Goal: Transaction & Acquisition: Obtain resource

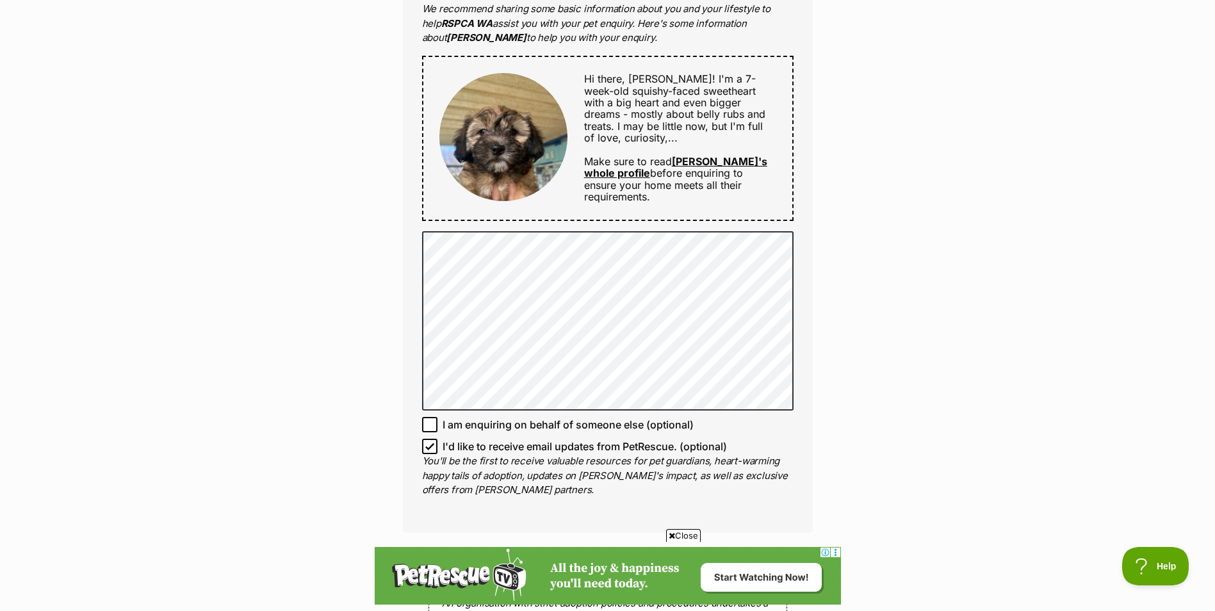
click at [429, 443] on icon at bounding box center [429, 446] width 9 height 9
click at [429, 443] on input "I'd like to receive email updates from PetRescue. (optional)" at bounding box center [429, 446] width 15 height 15
checkbox input "false"
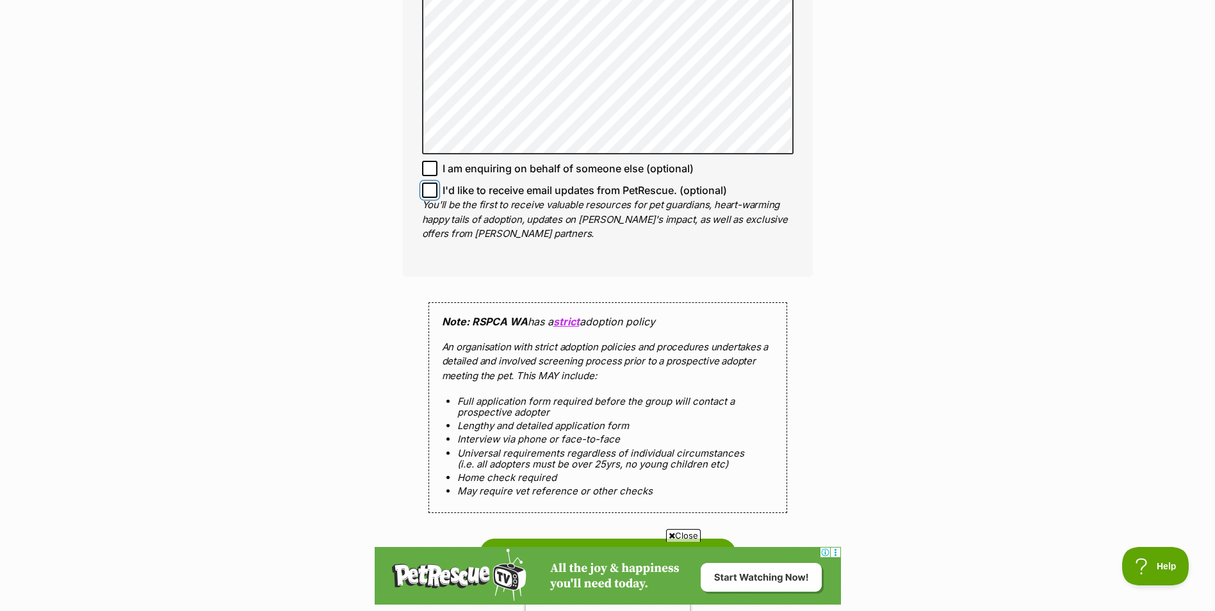
scroll to position [1025, 0]
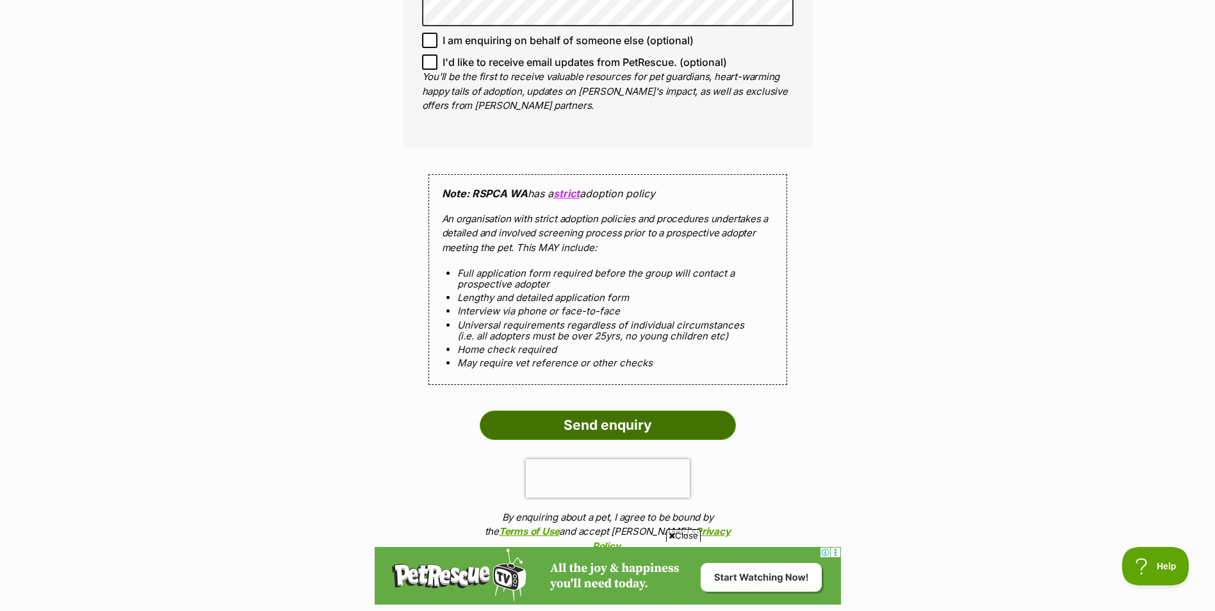
click at [622, 427] on input "Send enquiry" at bounding box center [608, 425] width 256 height 29
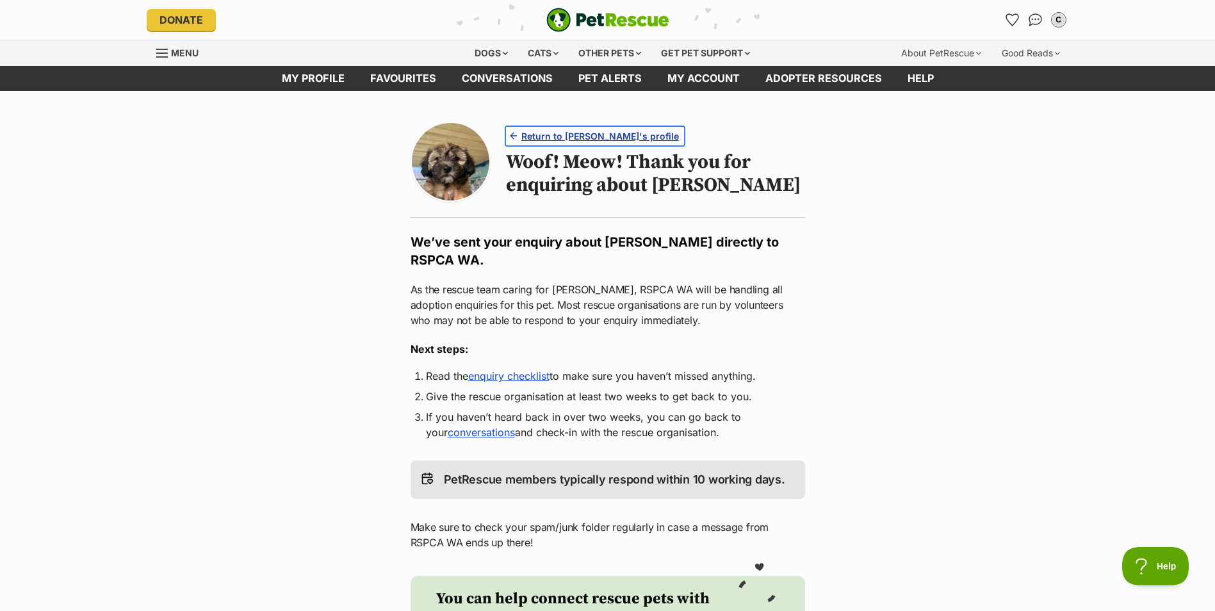
click at [564, 136] on span "Return to Sonny's profile" at bounding box center [600, 135] width 158 height 13
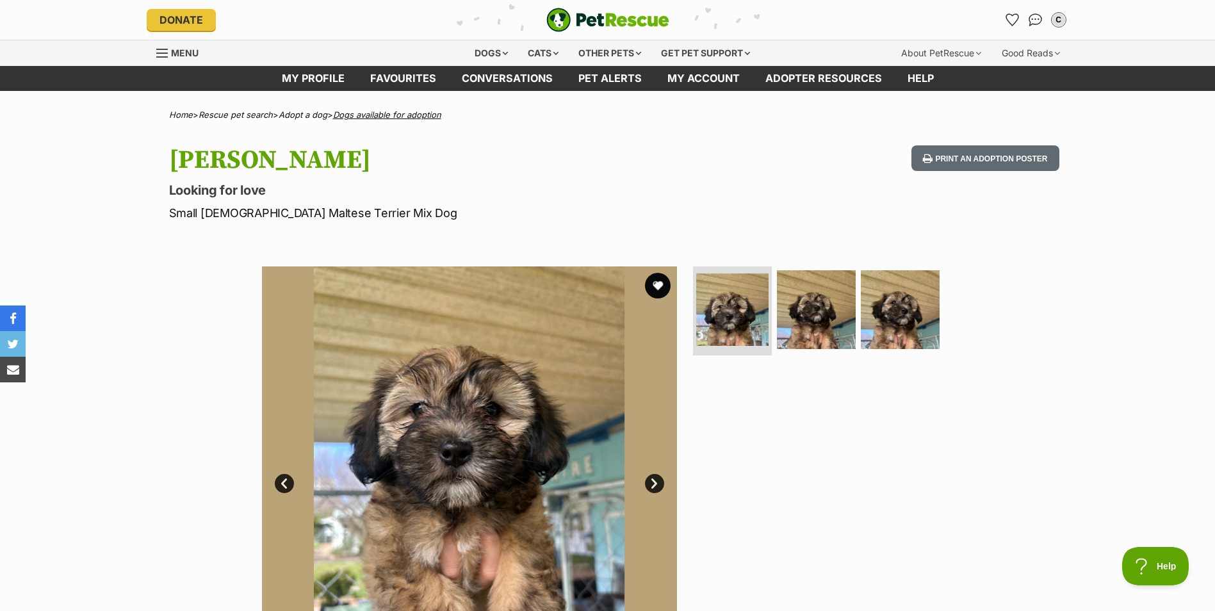
click at [387, 115] on link "Dogs available for adoption" at bounding box center [387, 115] width 108 height 10
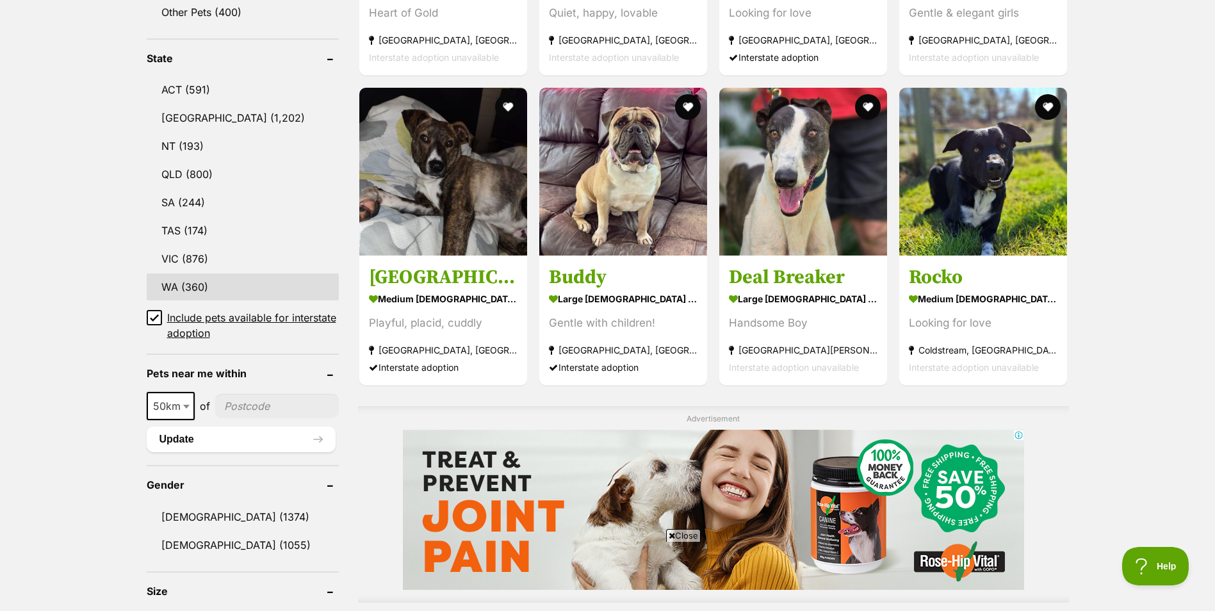
click at [186, 279] on link "WA (360)" at bounding box center [243, 286] width 192 height 27
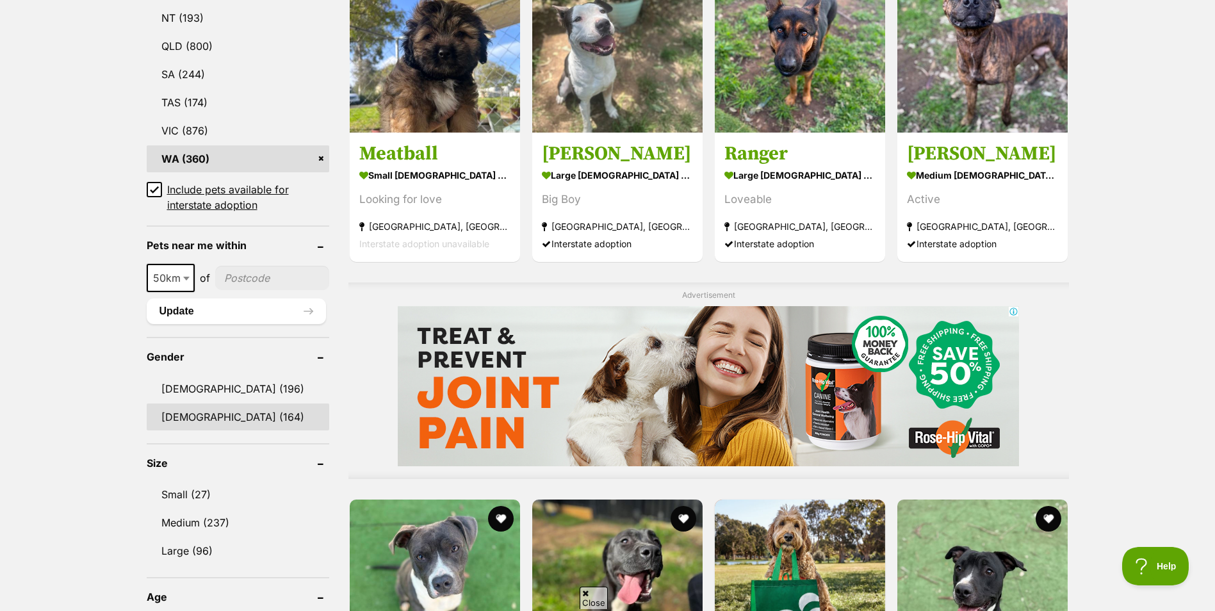
click at [211, 414] on link "[DEMOGRAPHIC_DATA] (164)" at bounding box center [238, 416] width 183 height 27
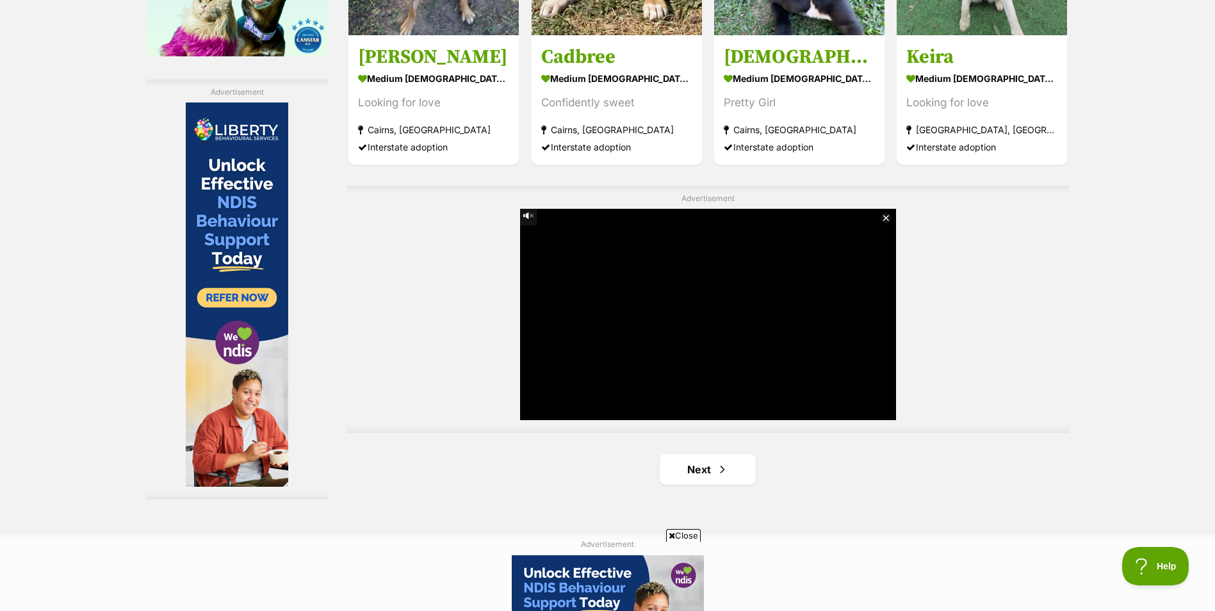
scroll to position [2434, 0]
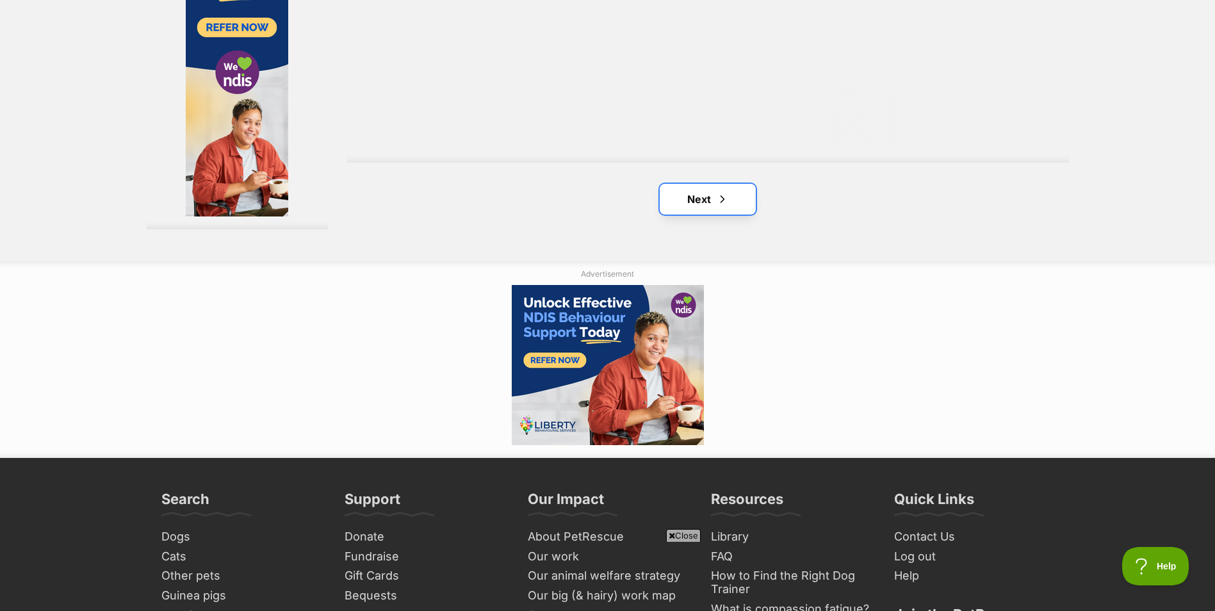
click at [708, 197] on link "Next" at bounding box center [708, 199] width 96 height 31
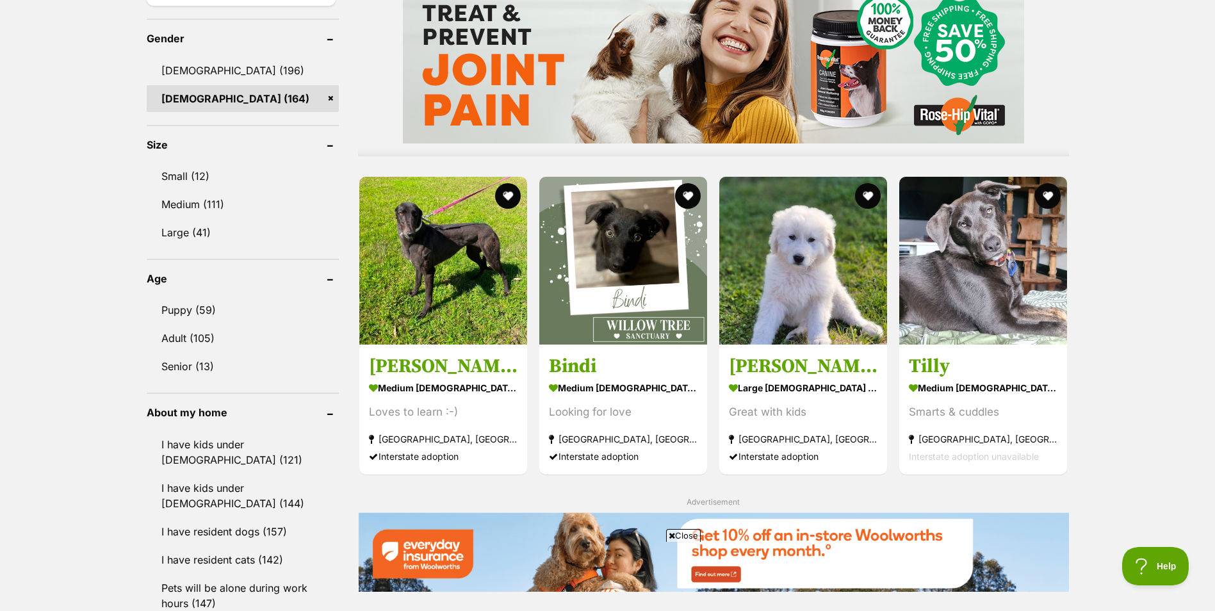
scroll to position [1089, 0]
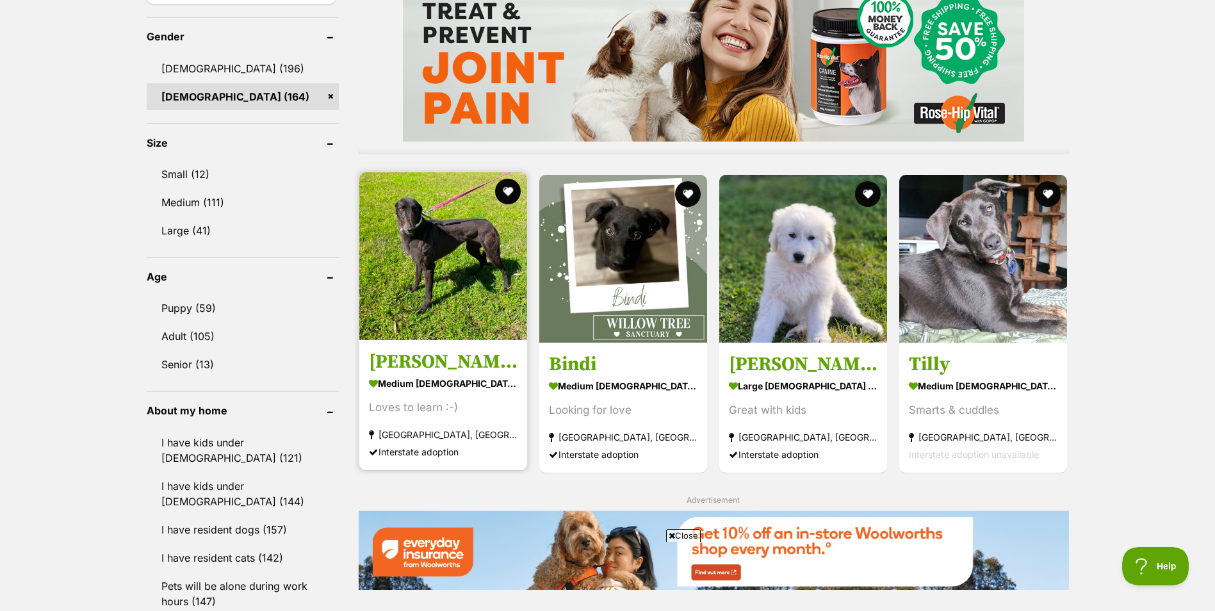
click at [416, 275] on img at bounding box center [443, 256] width 168 height 168
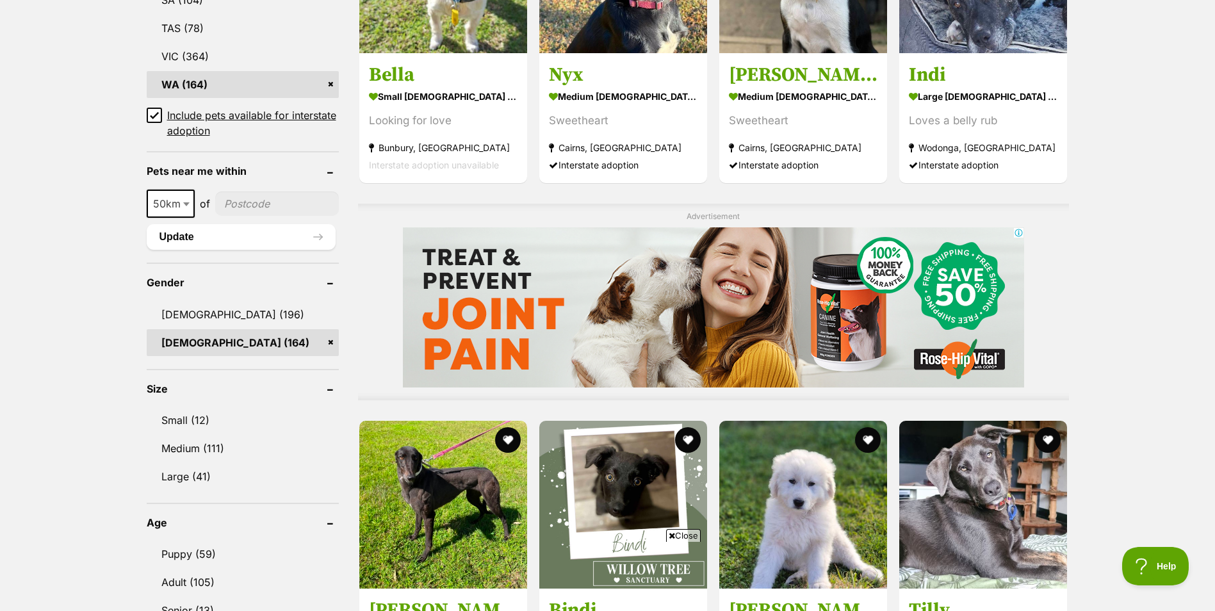
scroll to position [833, 0]
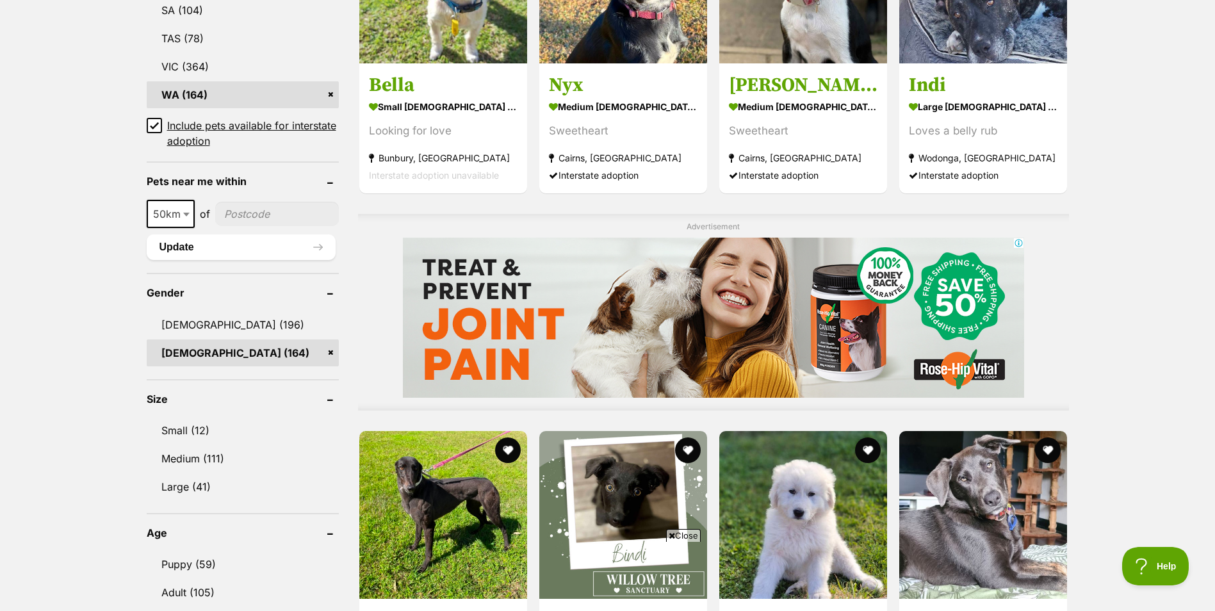
click at [152, 124] on icon at bounding box center [154, 126] width 8 height 6
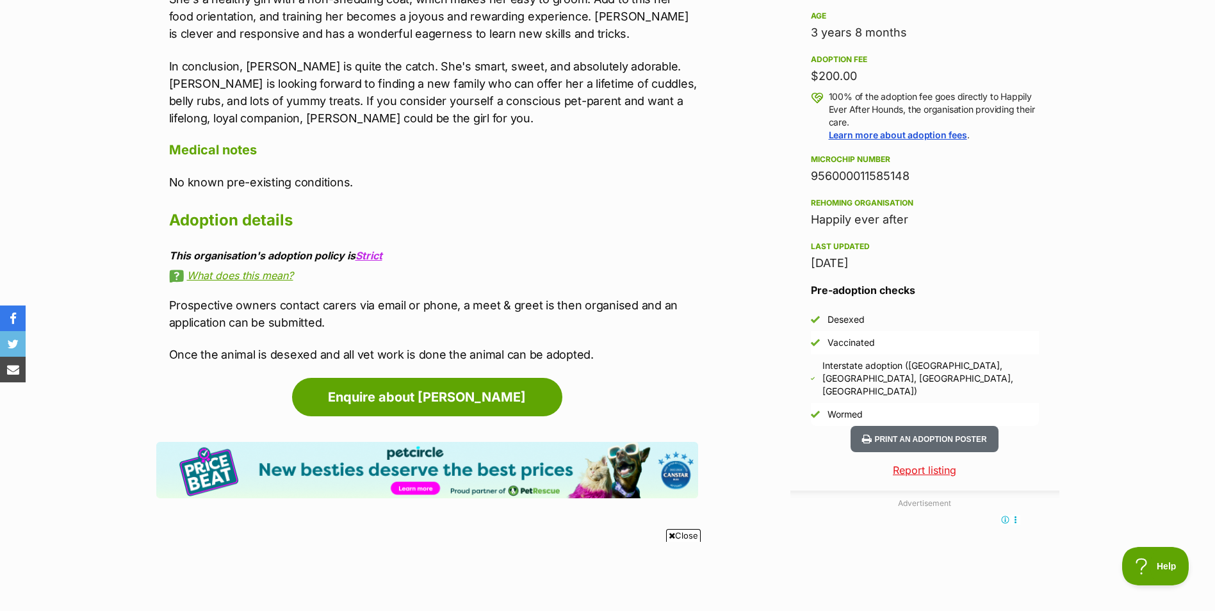
click at [870, 293] on h3 "Pre-adoption checks" at bounding box center [925, 289] width 228 height 15
click at [865, 271] on div "18 Aug, 2025" at bounding box center [925, 263] width 228 height 18
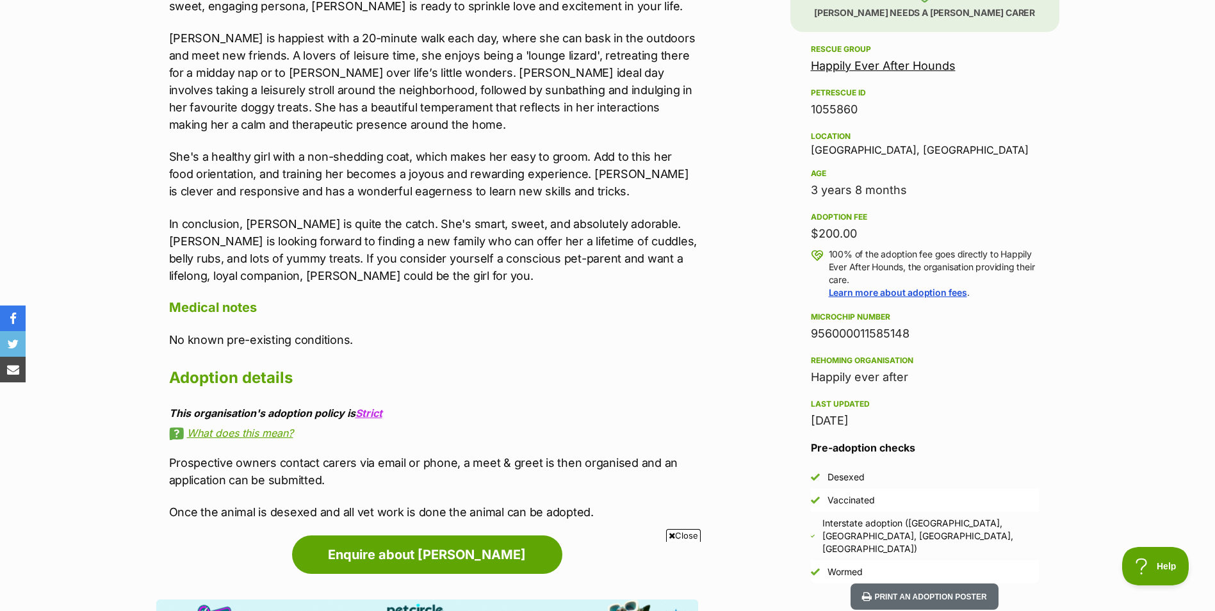
scroll to position [640, 0]
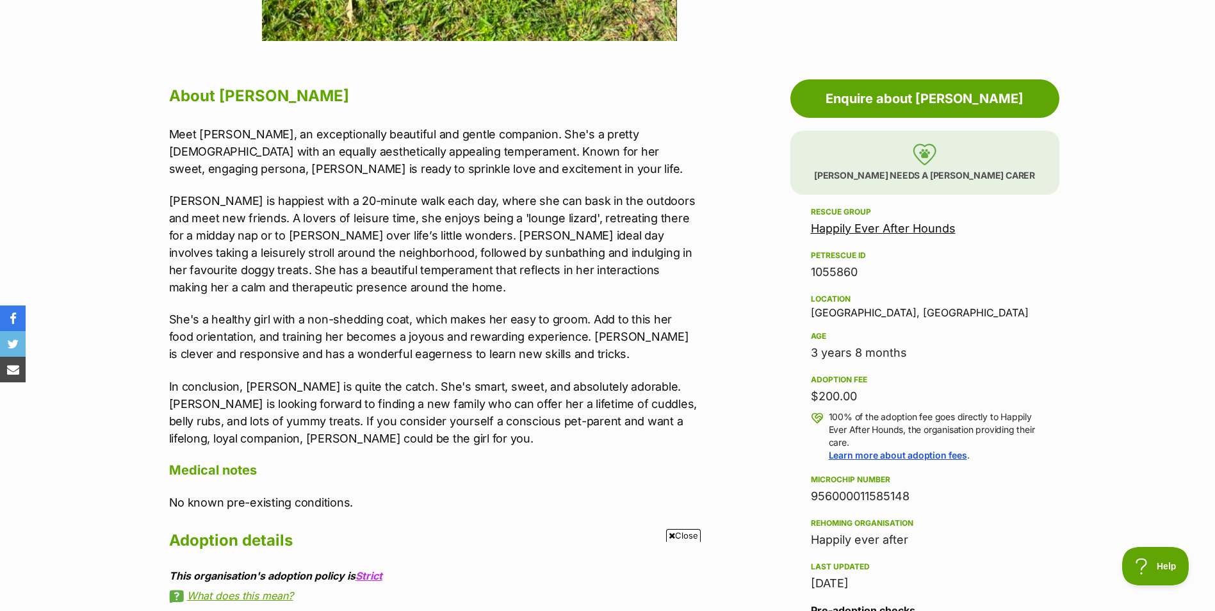
click at [406, 269] on p "Libby is happiest with a 20-minute walk each day, where she can bask in the out…" at bounding box center [433, 244] width 529 height 104
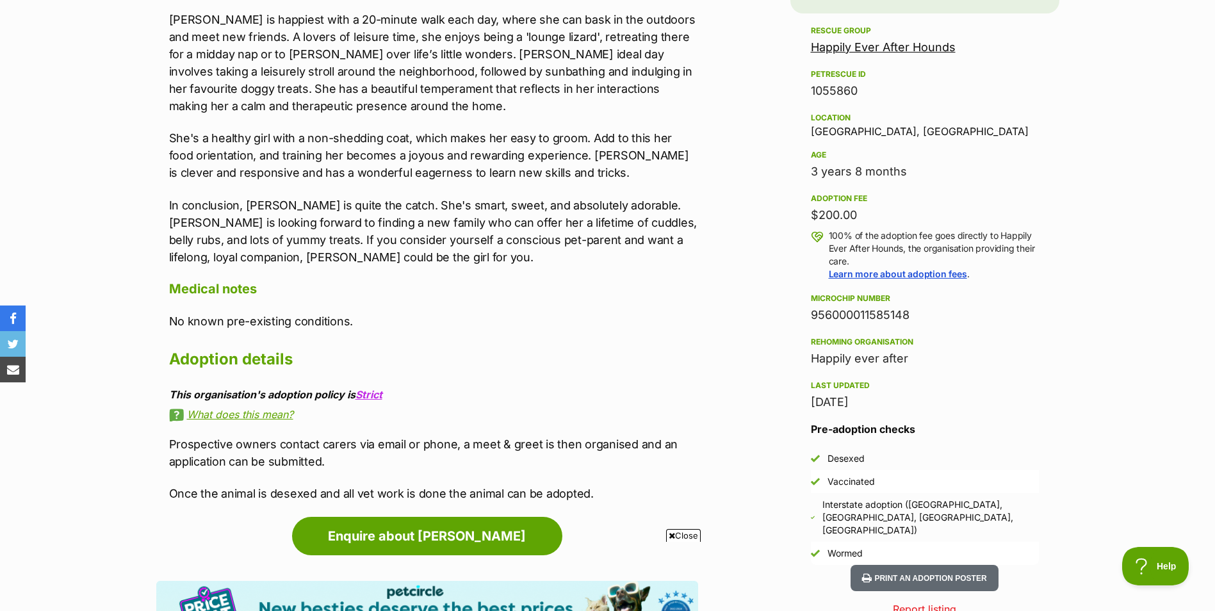
scroll to position [897, 0]
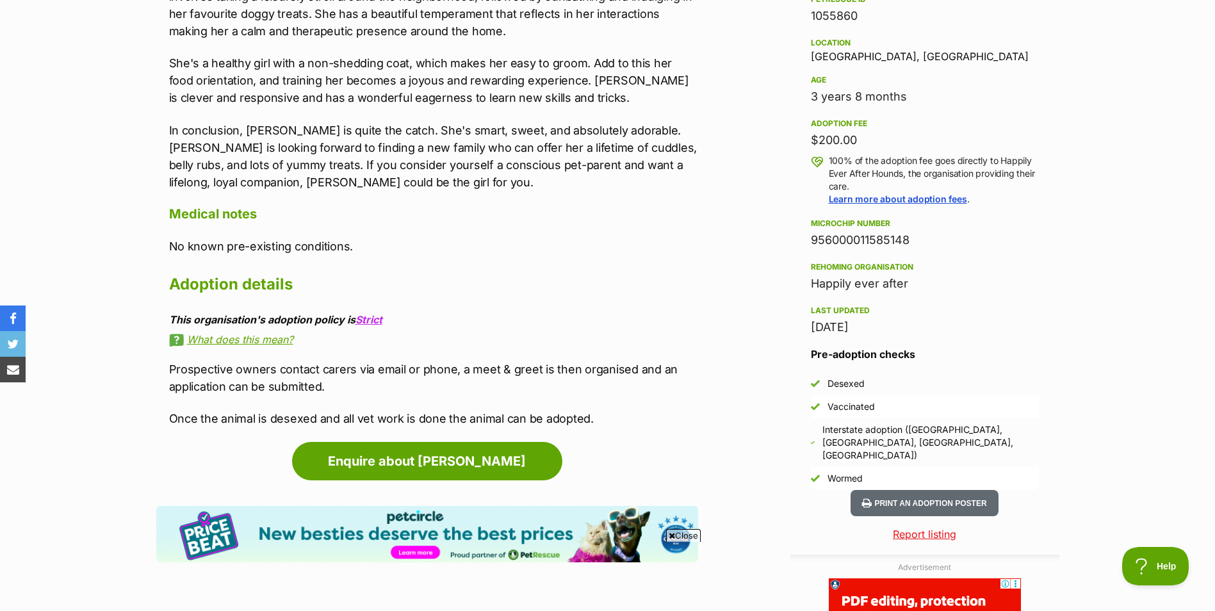
click at [834, 308] on div "Last updated" at bounding box center [925, 310] width 228 height 10
drag, startPoint x: 834, startPoint y: 308, endPoint x: 824, endPoint y: 398, distance: 90.2
click at [824, 398] on li "Vaccinated" at bounding box center [925, 406] width 228 height 23
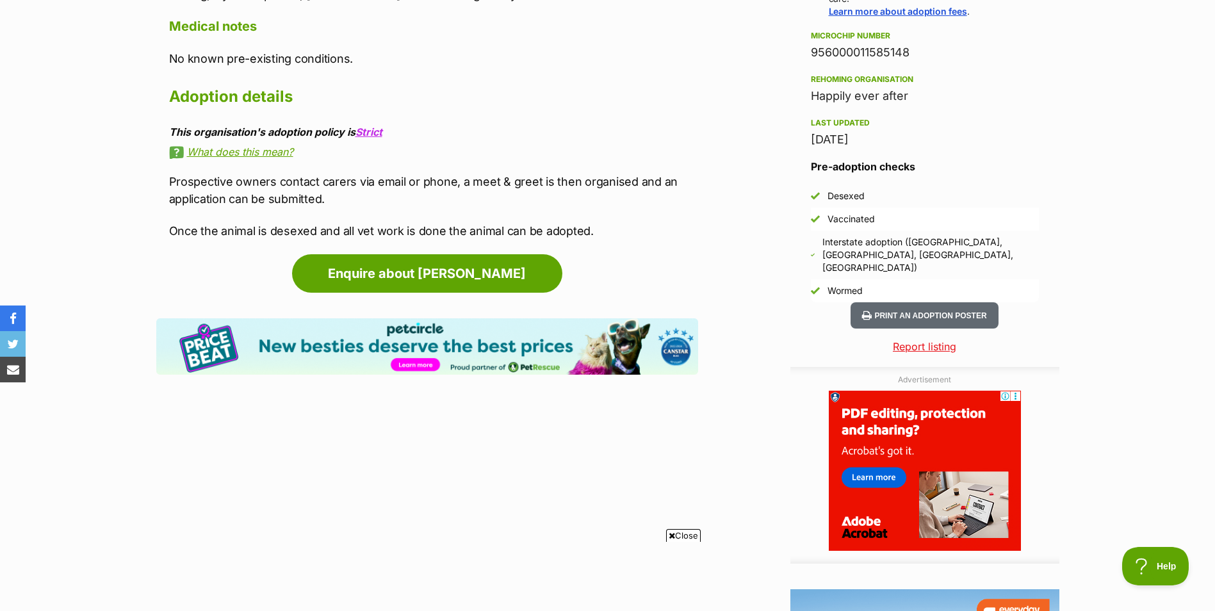
scroll to position [1089, 0]
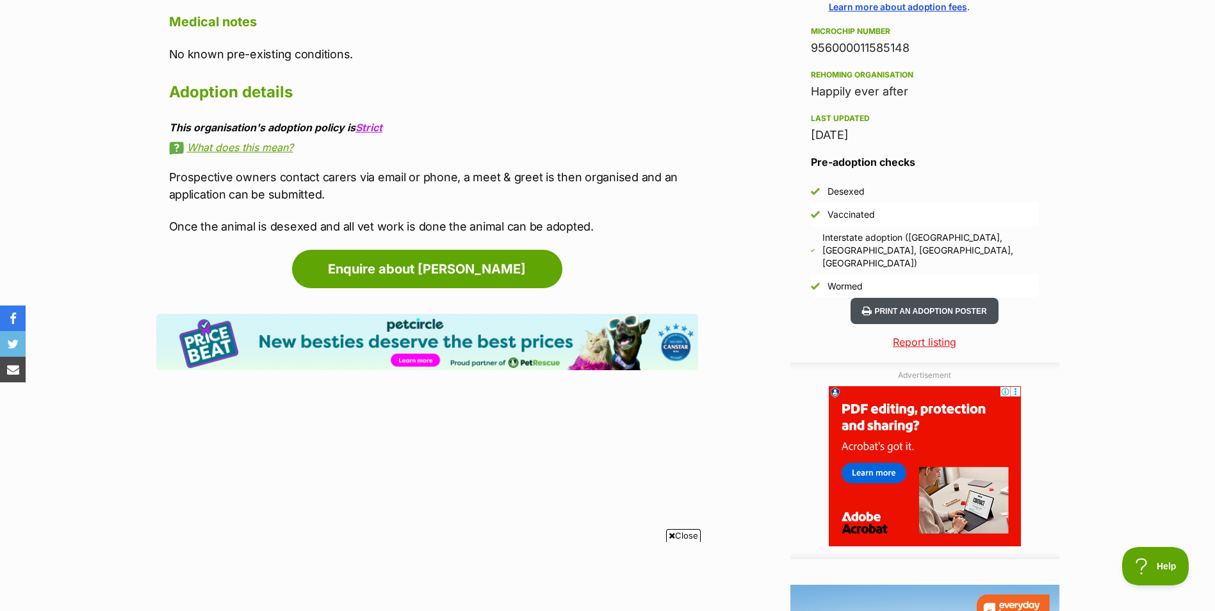
click at [869, 298] on button "Print an adoption poster" at bounding box center [923, 311] width 147 height 26
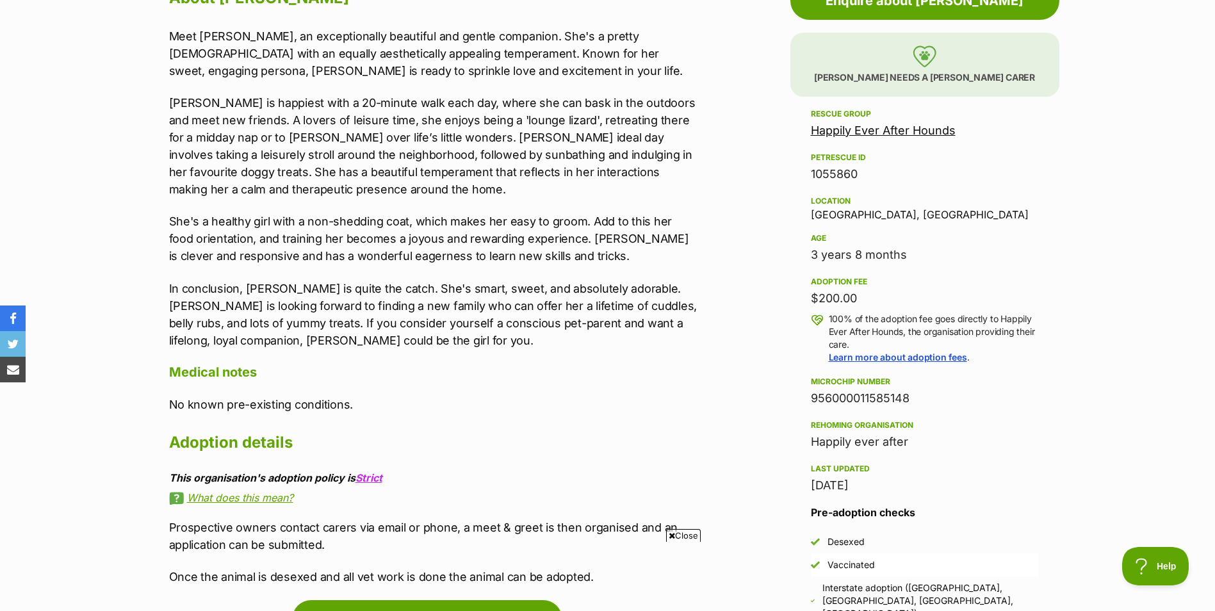
scroll to position [961, 0]
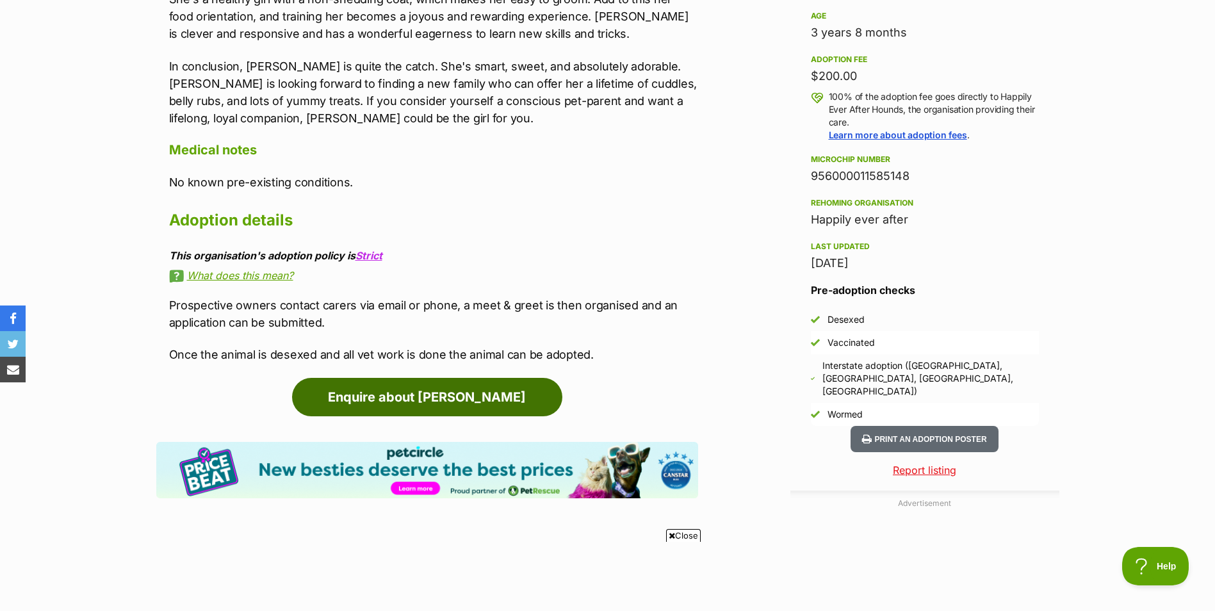
click at [441, 387] on link "Enquire about [PERSON_NAME]" at bounding box center [427, 397] width 270 height 38
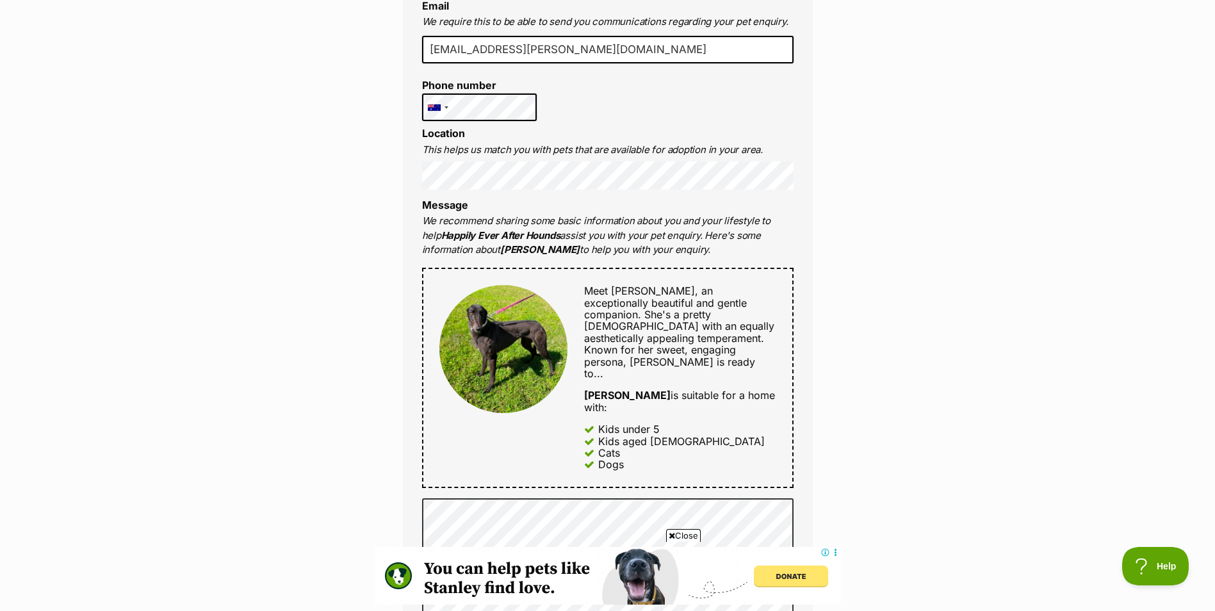
scroll to position [576, 0]
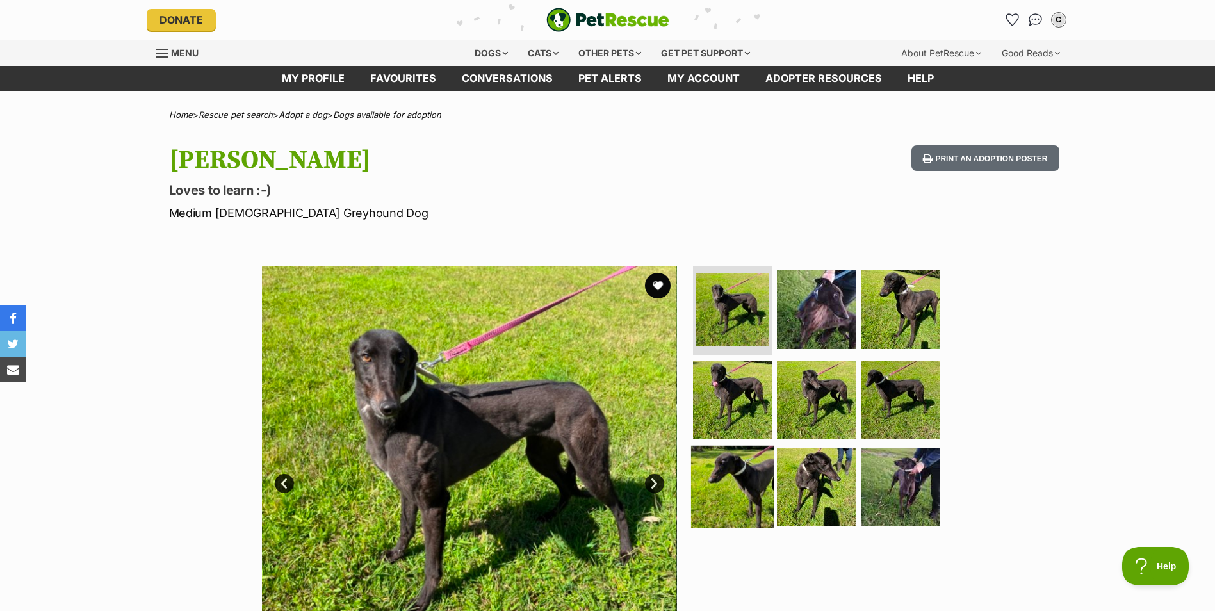
click at [724, 465] on img at bounding box center [732, 487] width 83 height 83
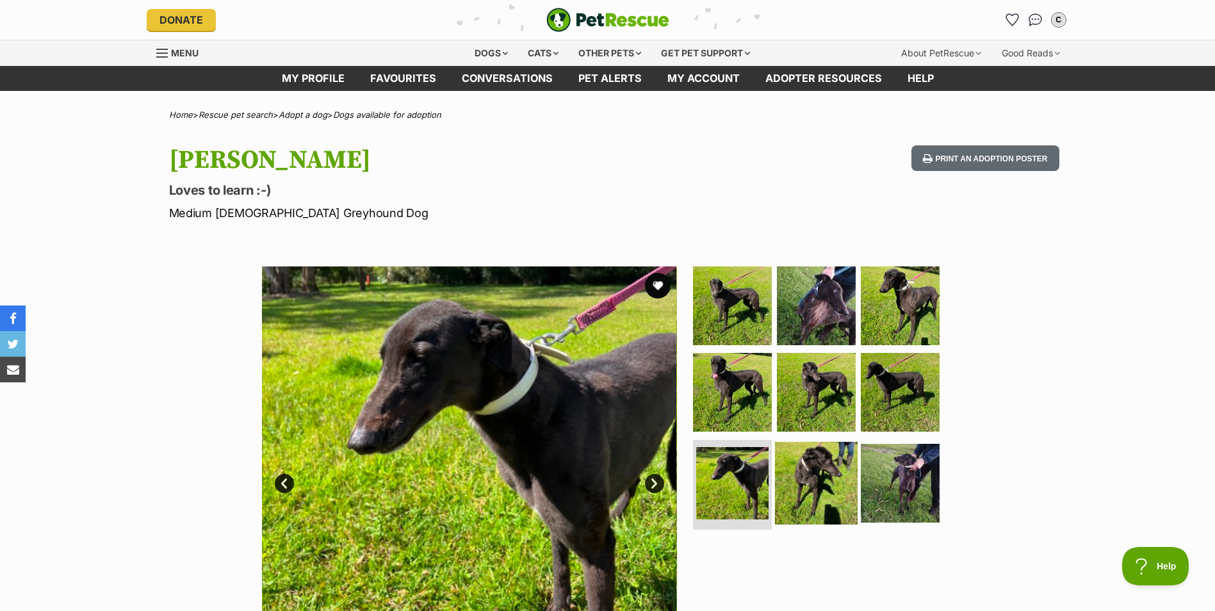
click at [796, 494] on img at bounding box center [816, 483] width 83 height 83
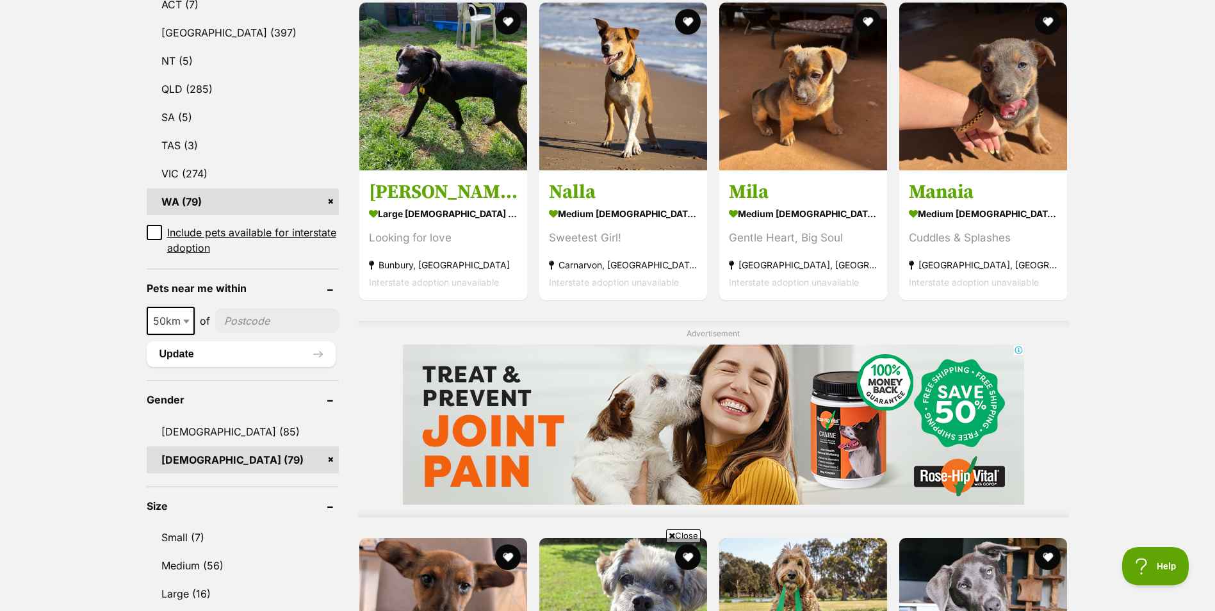
scroll to position [961, 0]
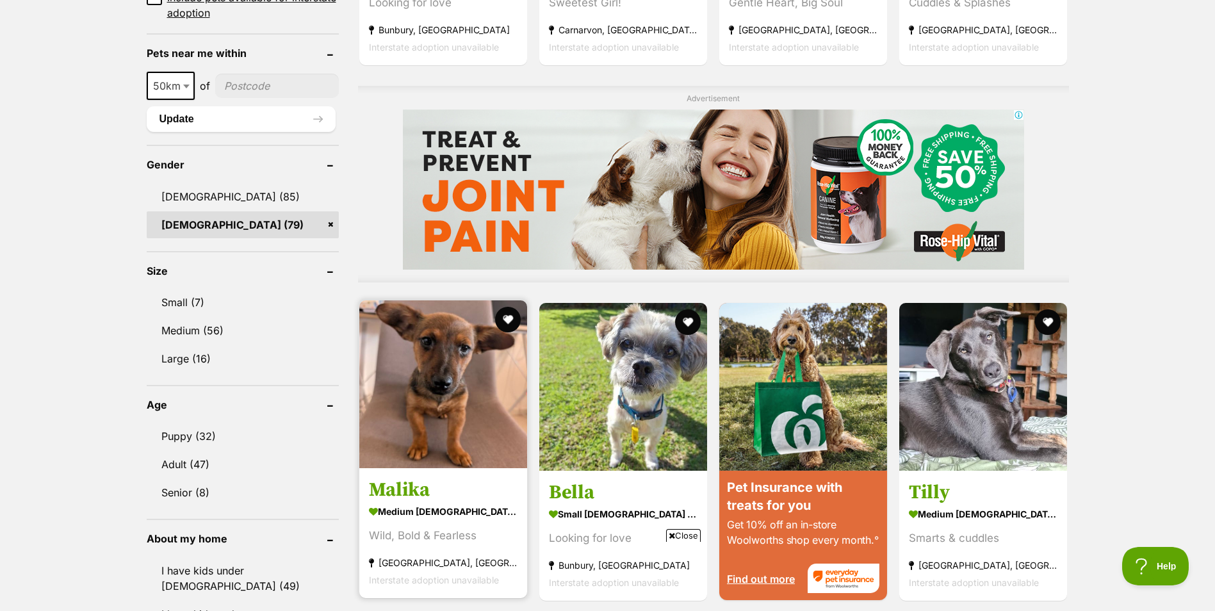
click at [448, 468] on link "Malika medium [DEMOGRAPHIC_DATA] Dog Wild, Bold & Fearless [GEOGRAPHIC_DATA], […" at bounding box center [443, 533] width 168 height 130
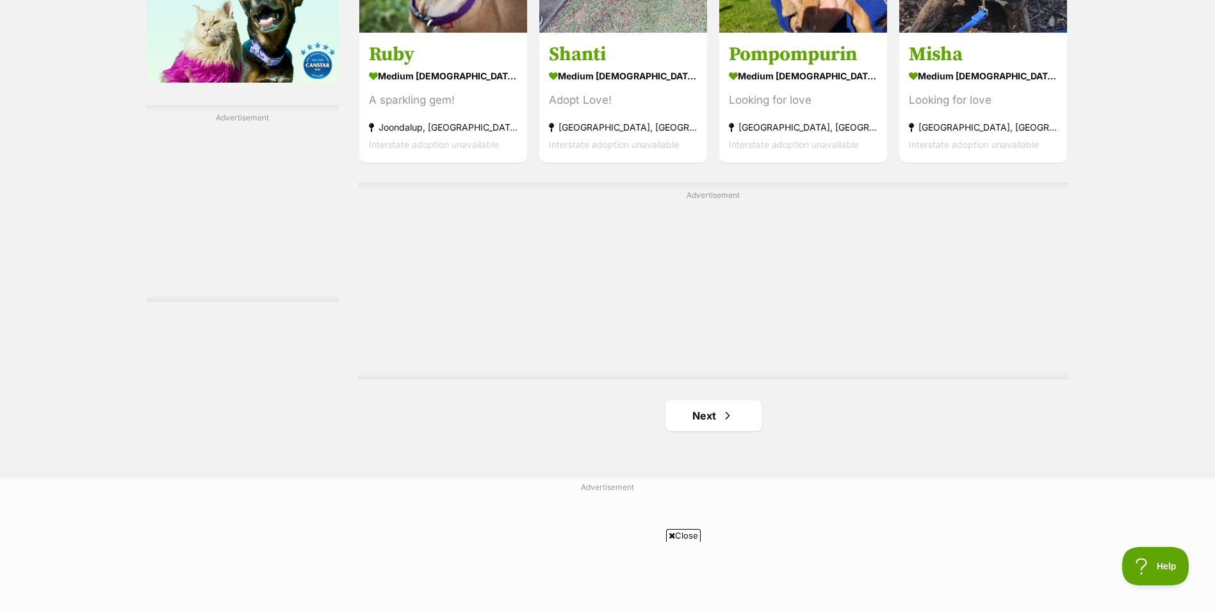
scroll to position [2241, 0]
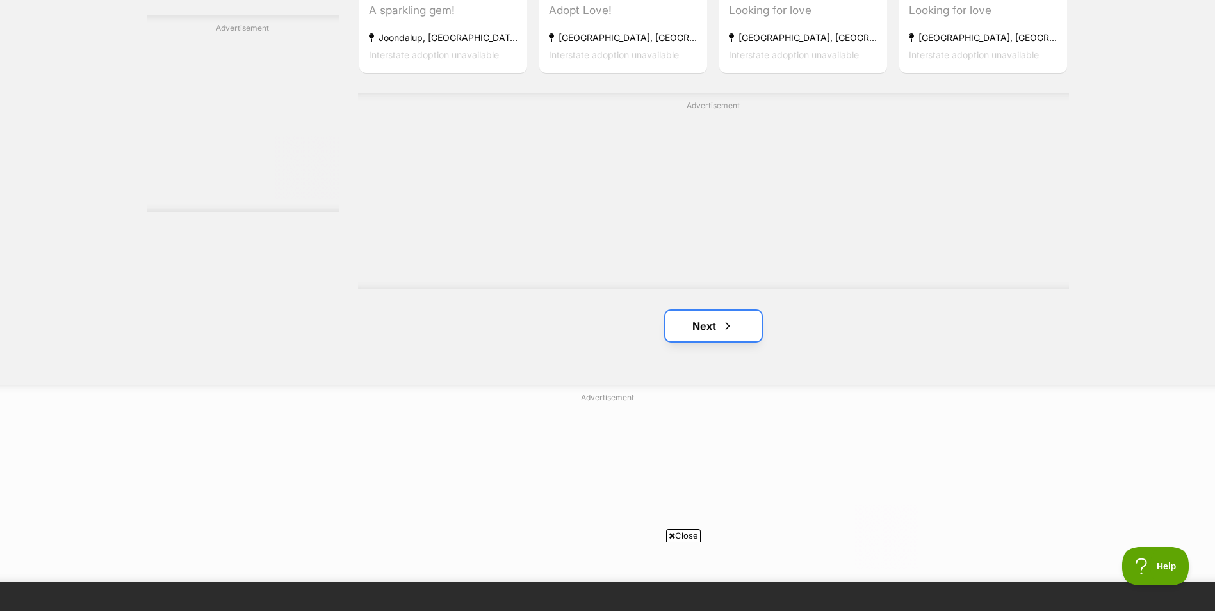
click at [731, 318] on span "Next page" at bounding box center [727, 325] width 13 height 15
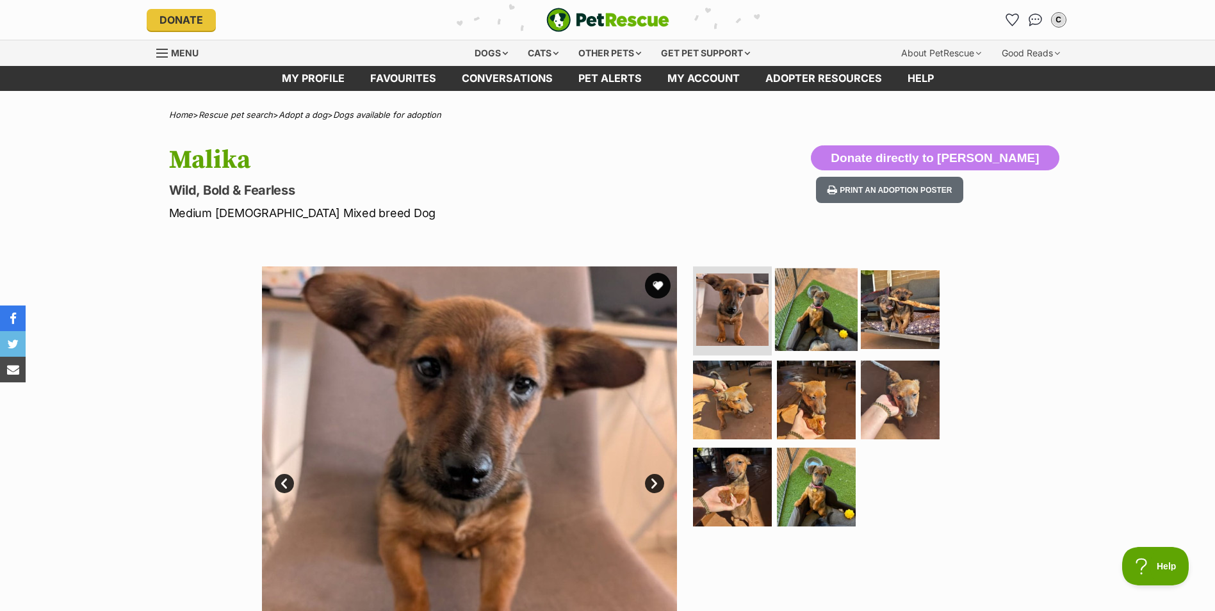
click at [822, 305] on img at bounding box center [816, 309] width 83 height 83
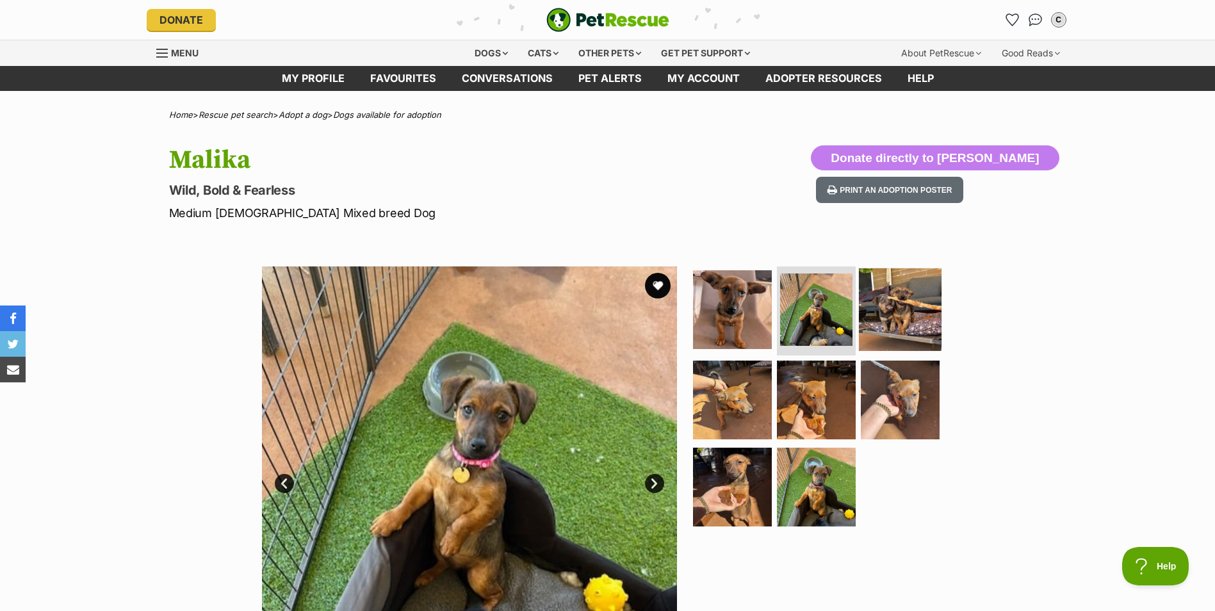
click at [880, 302] on img at bounding box center [900, 309] width 83 height 83
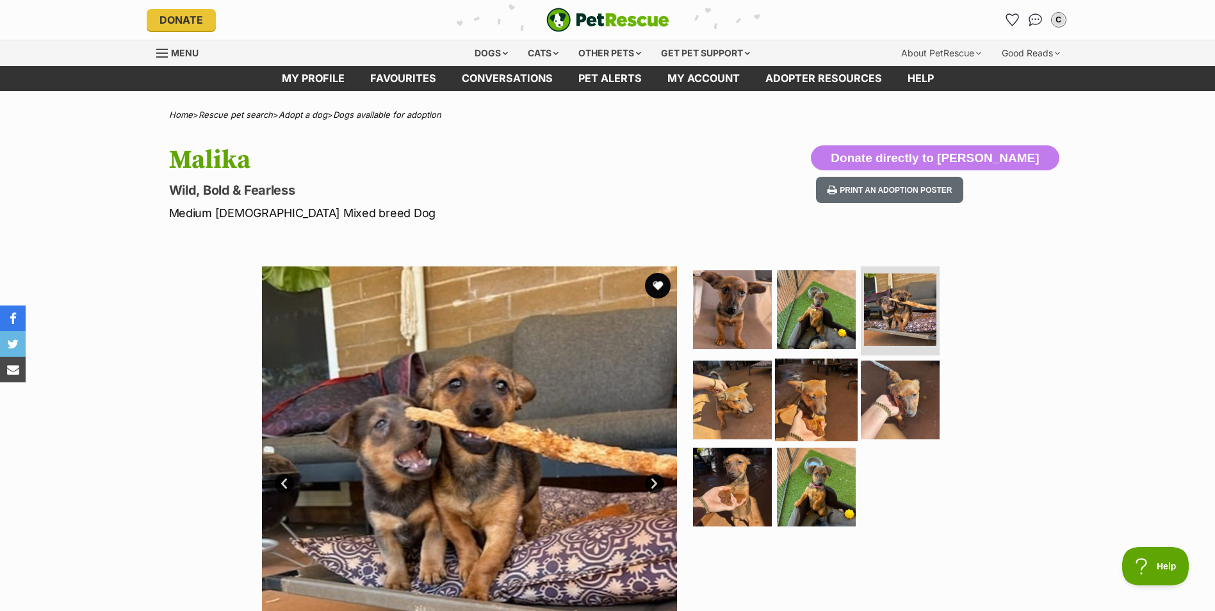
click at [846, 378] on img at bounding box center [816, 400] width 83 height 83
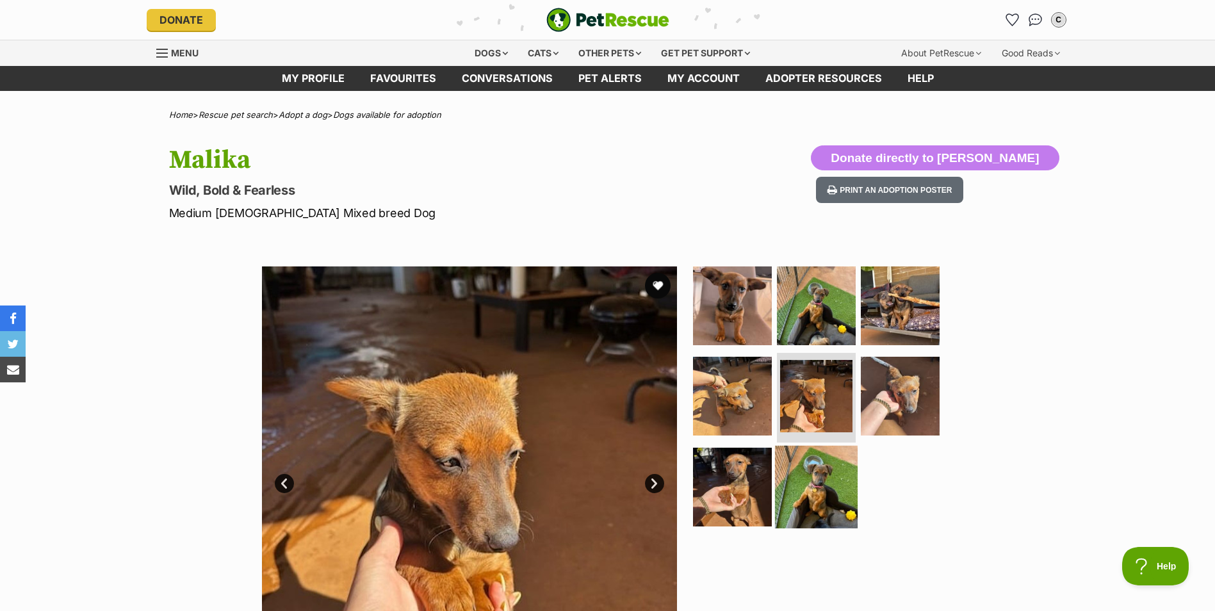
click at [792, 489] on img at bounding box center [816, 487] width 83 height 83
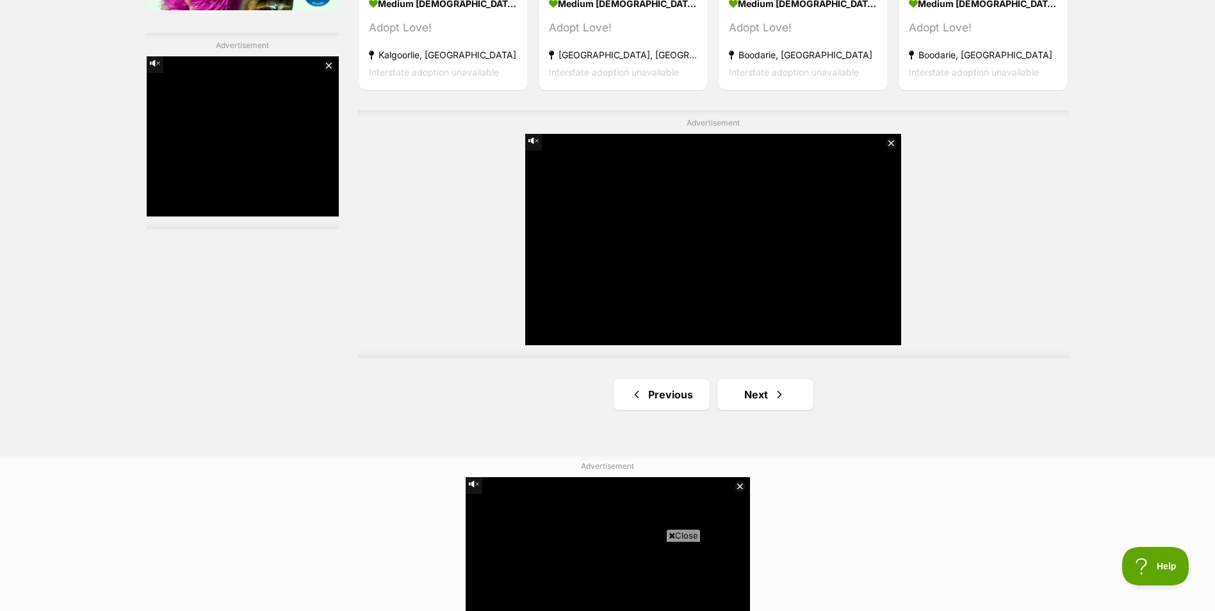
scroll to position [2305, 0]
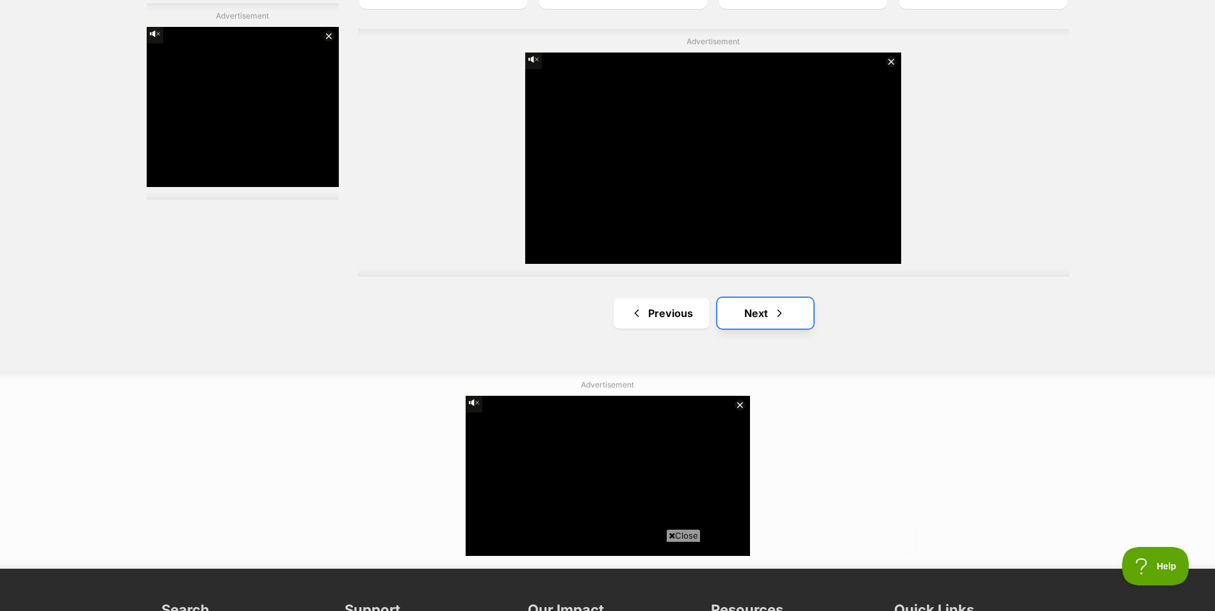
click at [744, 298] on link "Next" at bounding box center [765, 313] width 96 height 31
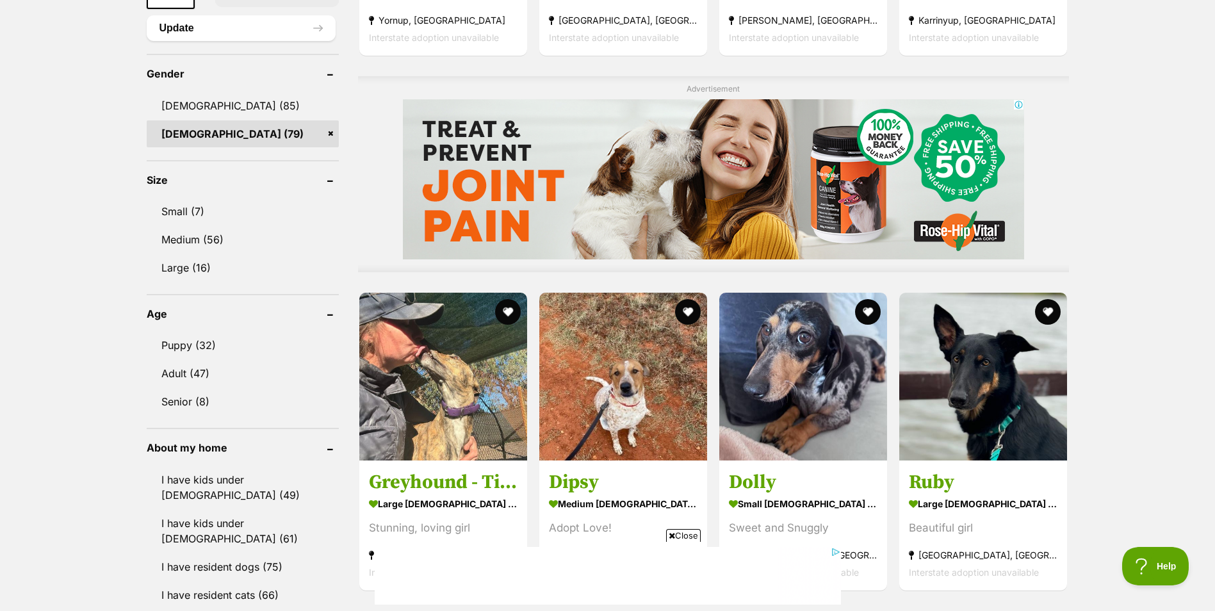
scroll to position [1217, 0]
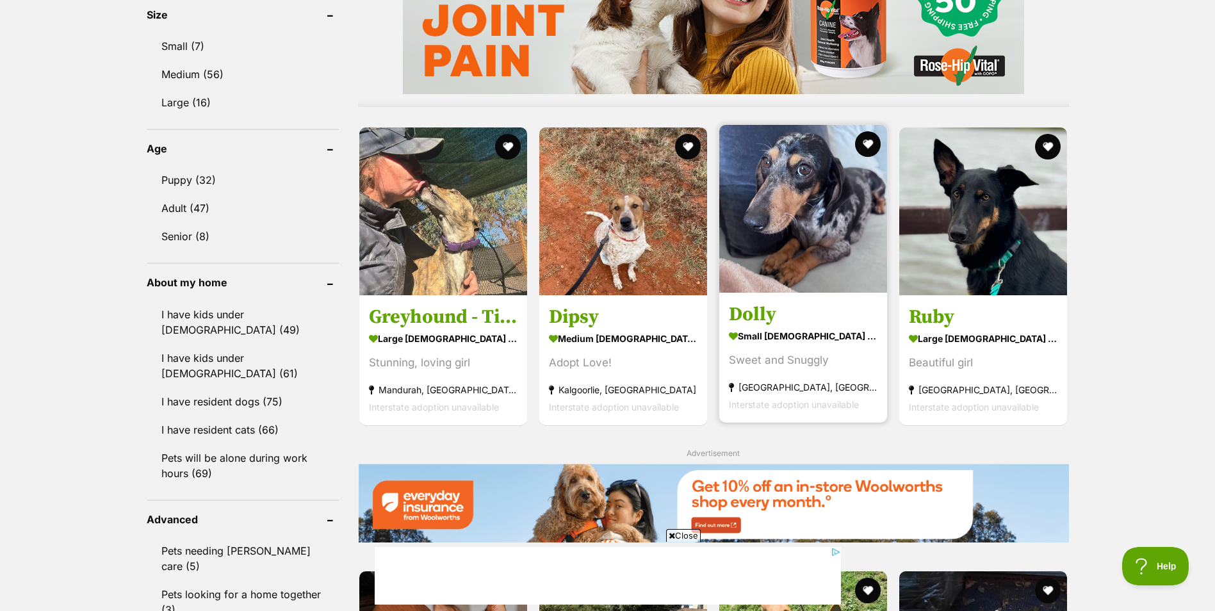
click at [783, 263] on article "Dolly small female Dog Sweet and Snuggly Byford, WA Interstate adoption unavail…" at bounding box center [803, 274] width 170 height 300
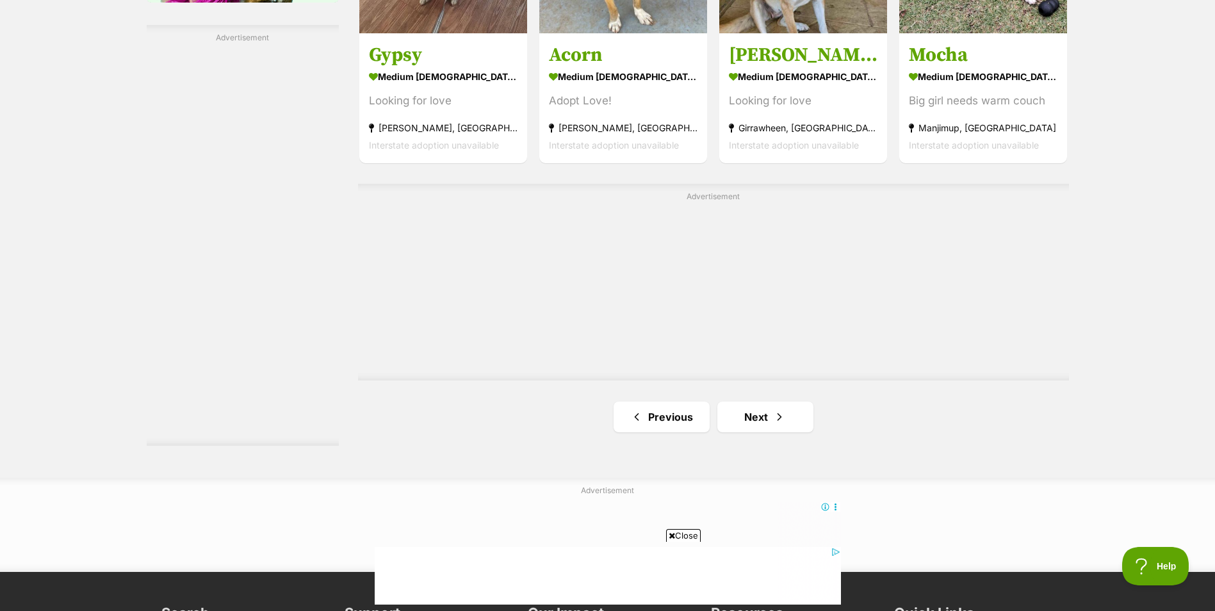
scroll to position [2241, 0]
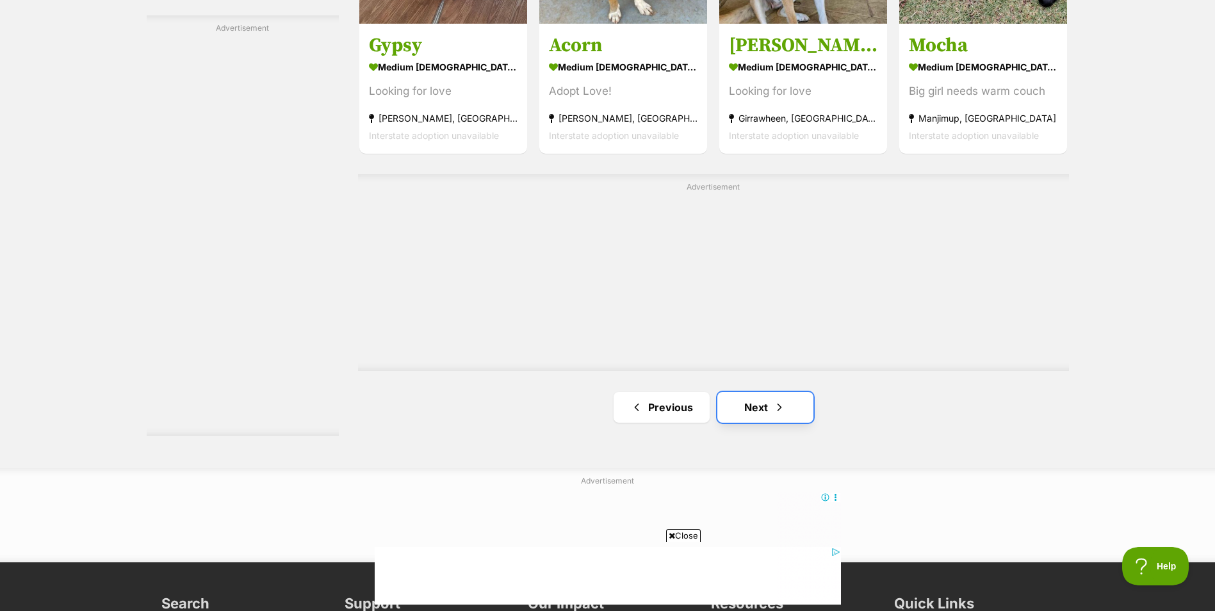
click at [787, 392] on link "Next" at bounding box center [765, 407] width 96 height 31
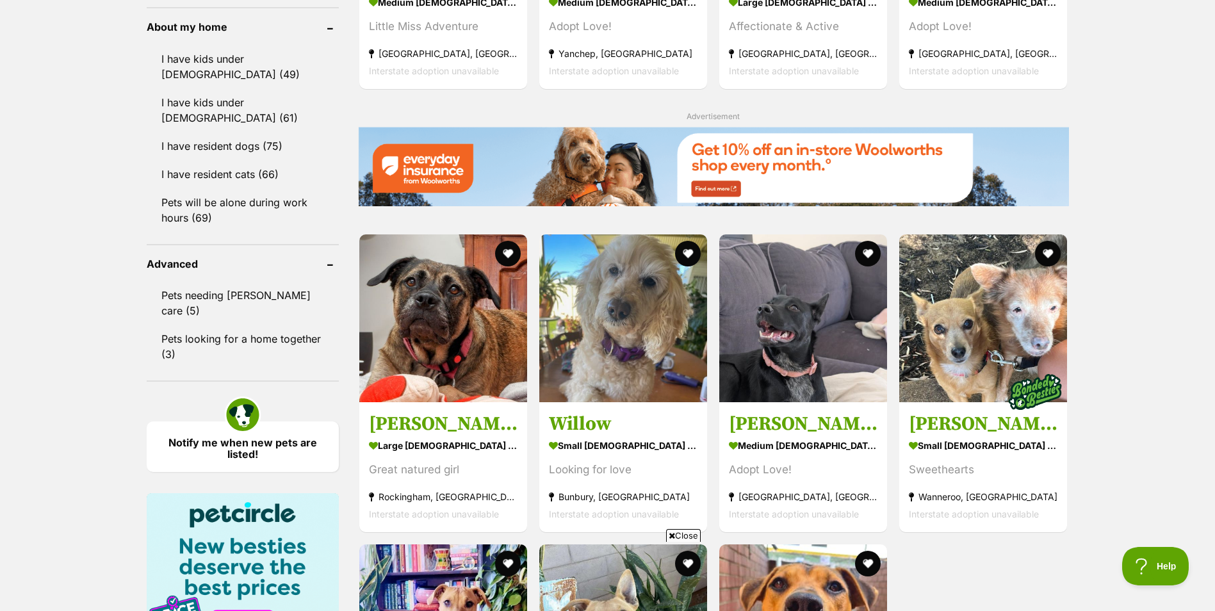
scroll to position [1473, 0]
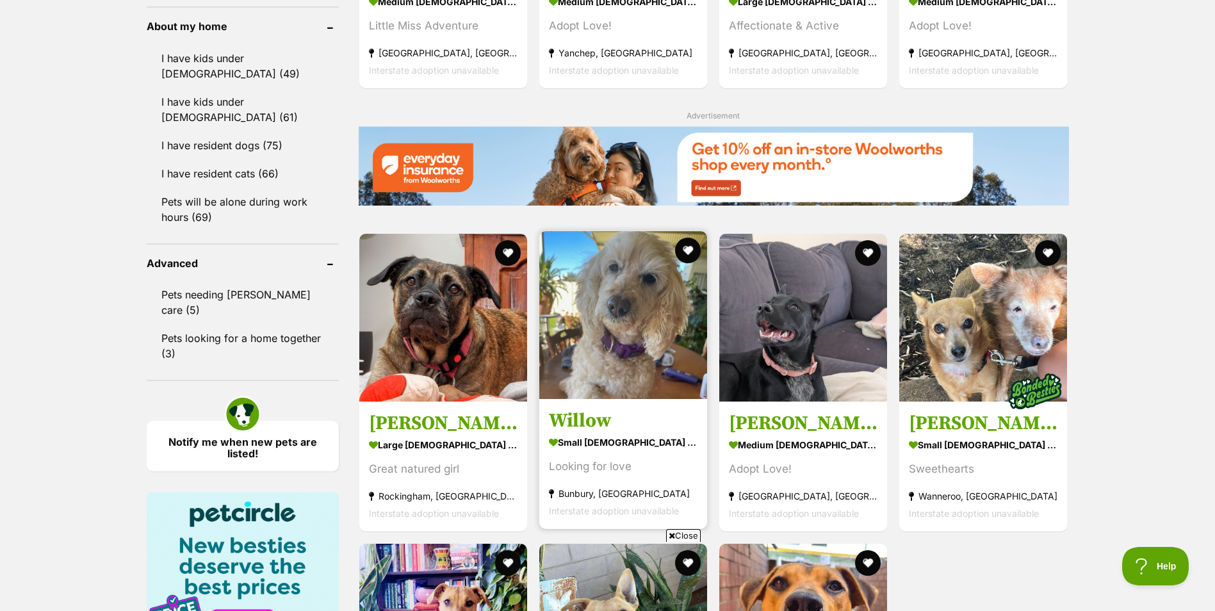
click at [662, 341] on img at bounding box center [623, 315] width 168 height 168
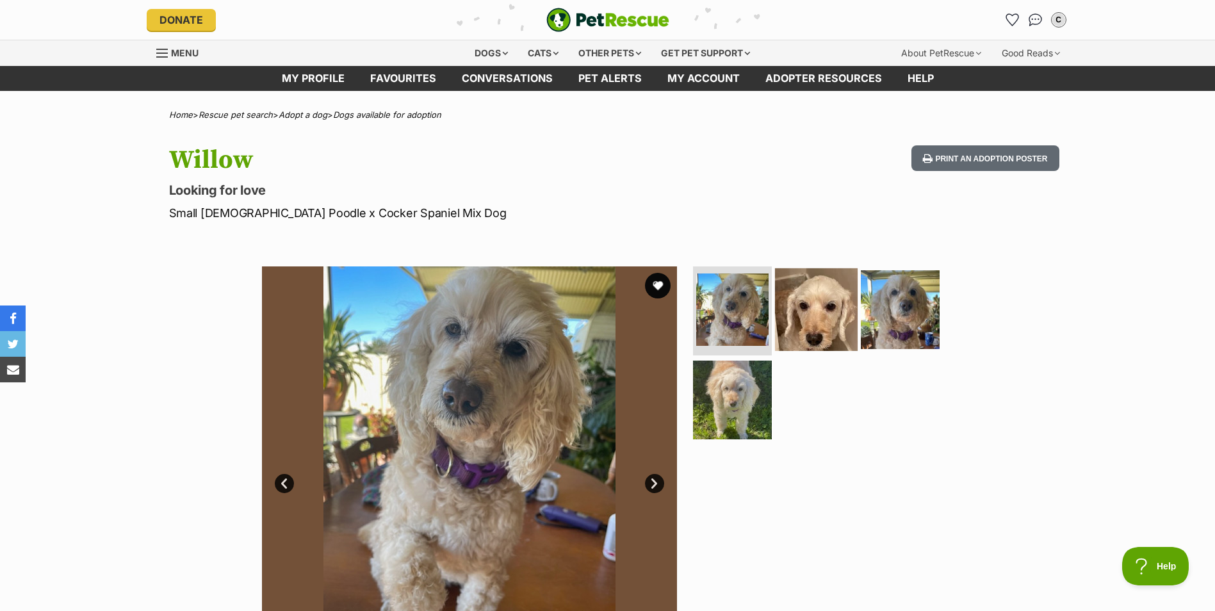
click at [813, 323] on img at bounding box center [816, 309] width 83 height 83
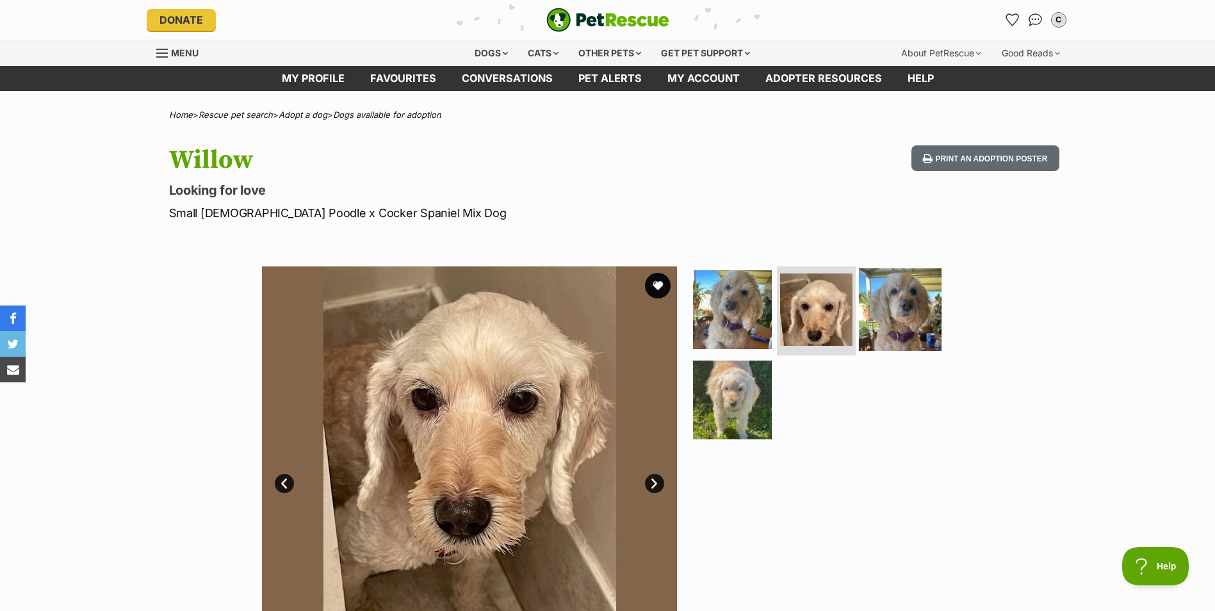
click at [921, 322] on img at bounding box center [900, 309] width 83 height 83
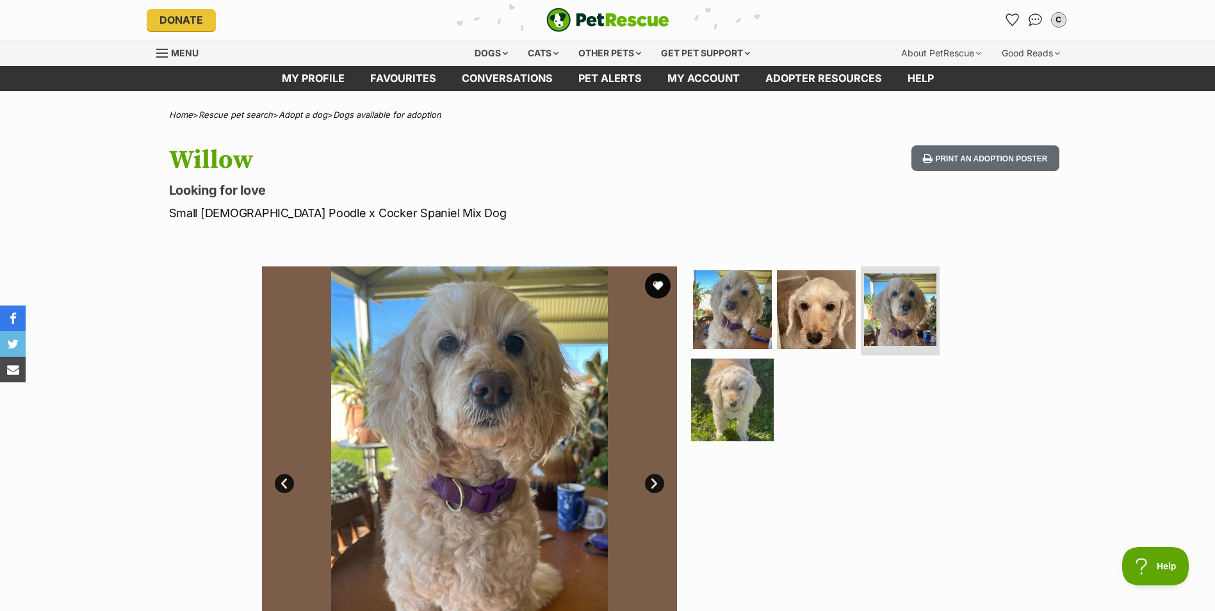
click at [719, 412] on img at bounding box center [732, 400] width 83 height 83
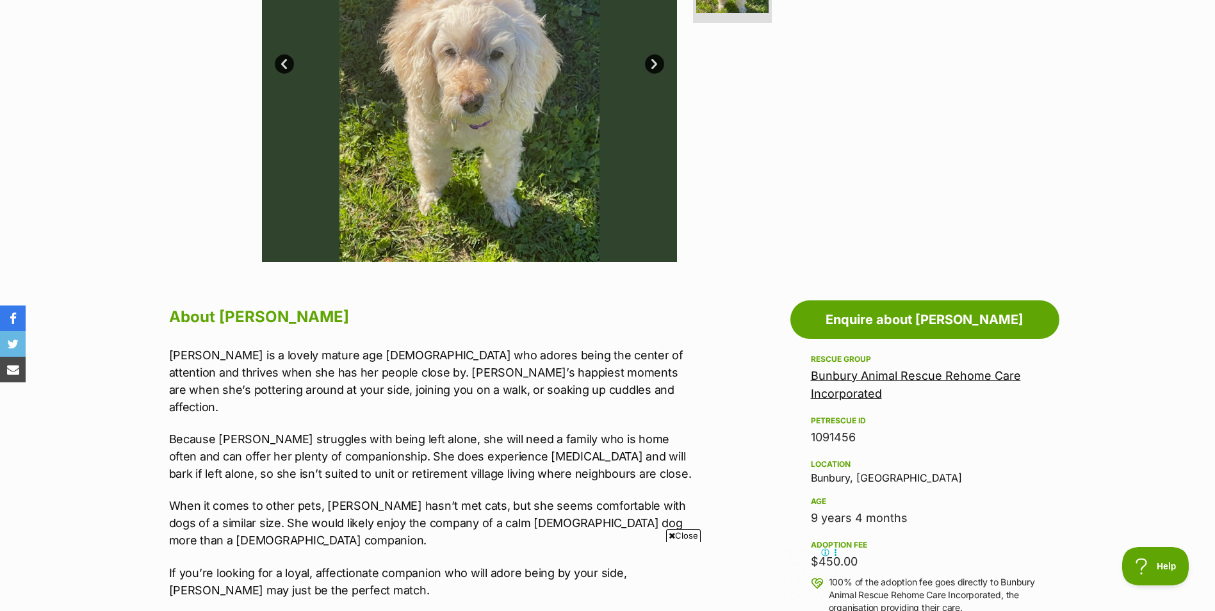
scroll to position [448, 0]
